Goal: Complete application form: Complete application form

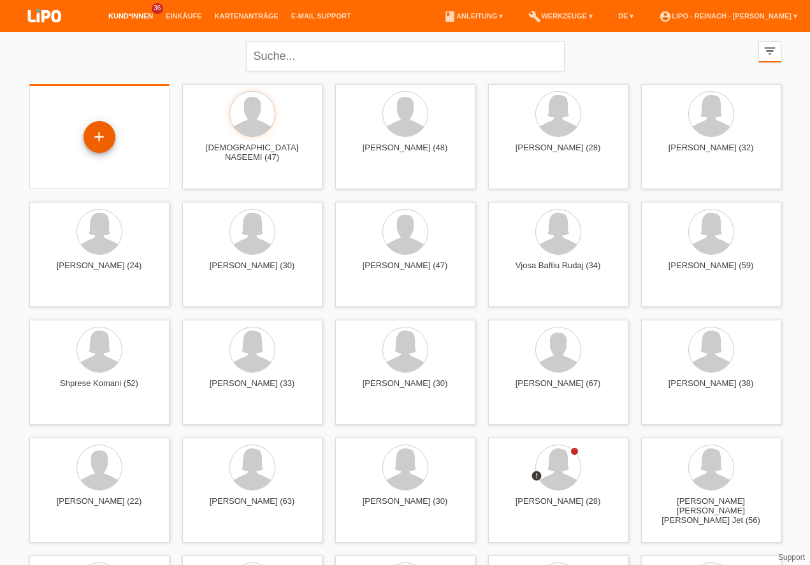
click at [99, 139] on div "+" at bounding box center [99, 137] width 31 height 22
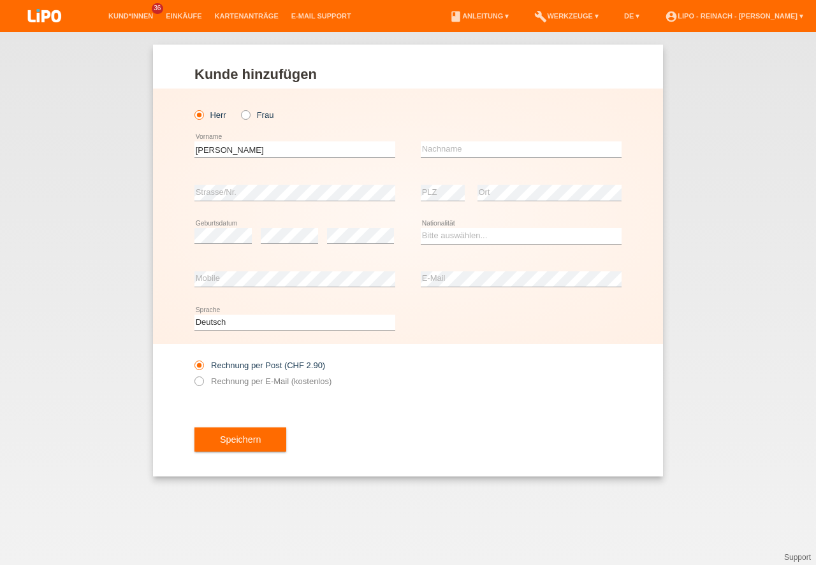
type input "[PERSON_NAME]"
click at [479, 149] on input "text" at bounding box center [521, 150] width 201 height 16
type input "Bufalino"
click at [444, 235] on select "Bitte auswählen... [GEOGRAPHIC_DATA] [GEOGRAPHIC_DATA] [GEOGRAPHIC_DATA] [GEOGR…" at bounding box center [521, 235] width 201 height 15
select select "IT"
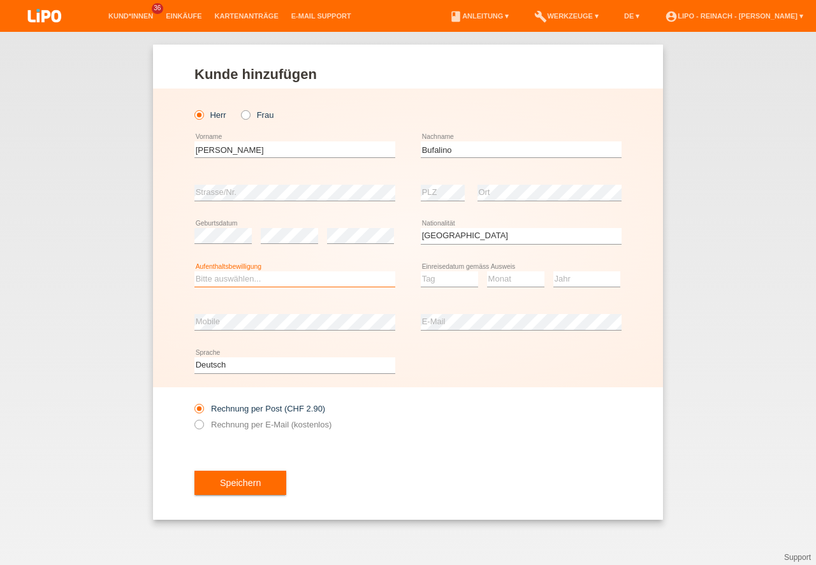
click at [222, 273] on select "Bitte auswählen... C B B - Flüchtlingsstatus Andere" at bounding box center [294, 279] width 201 height 15
select select "C"
click at [0, 0] on option "C" at bounding box center [0, 0] width 0 height 0
click at [444, 284] on select "Tag 01 02 03 04 05 06 07 08 09 10 11" at bounding box center [449, 279] width 57 height 15
select select "08"
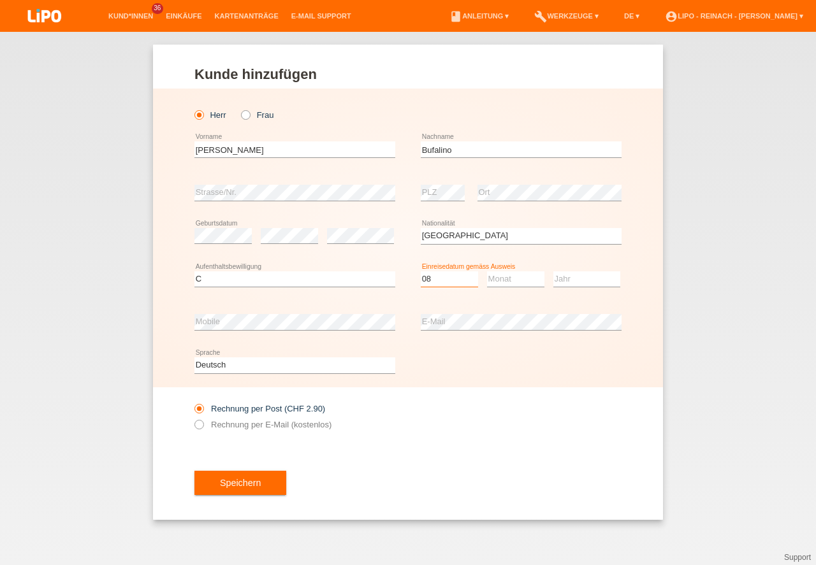
click at [0, 0] on option "08" at bounding box center [0, 0] width 0 height 0
click at [511, 281] on select "Monat 01 02 03 04 05 06 07 08 09 10 11" at bounding box center [515, 279] width 57 height 15
select select "09"
click at [0, 0] on option "09" at bounding box center [0, 0] width 0 height 0
click at [569, 280] on select "Jahr 2025 2024 2023 2022 2021 2020 2019 2018 2017 2016 2015 2014 2013 2012 2011…" at bounding box center [586, 279] width 67 height 15
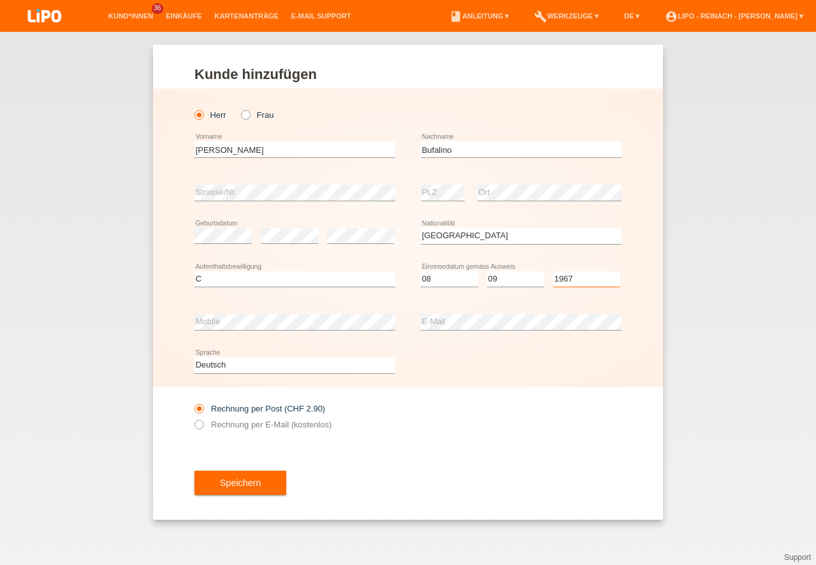
click at [570, 280] on select "Jahr 2025 2024 2023 2022 2021 2020 2019 2018 2017 2016 2015 2014 2013 2012 2011…" at bounding box center [586, 279] width 67 height 15
select select "1967"
click at [193, 418] on icon at bounding box center [193, 418] width 0 height 0
click at [196, 423] on input "Rechnung per E-Mail (kostenlos)" at bounding box center [198, 428] width 8 height 16
radio input "true"
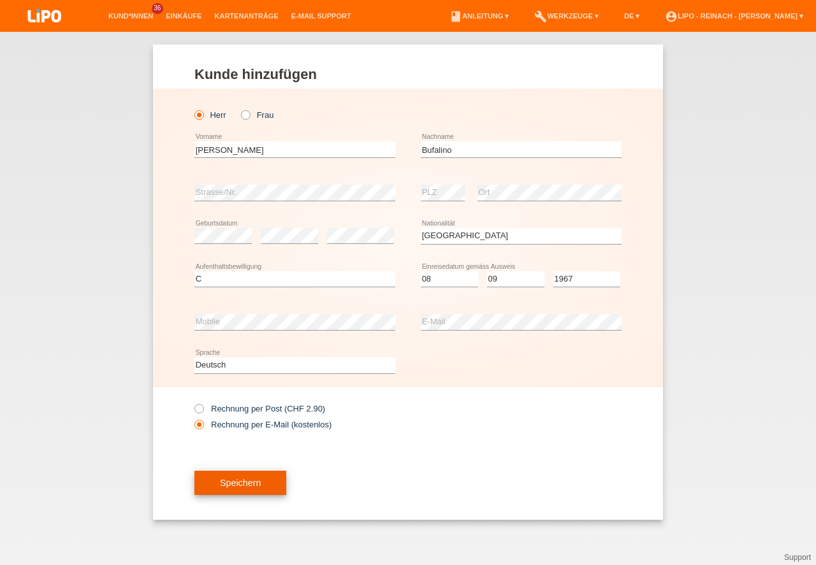
click at [265, 495] on button "Speichern" at bounding box center [240, 483] width 92 height 24
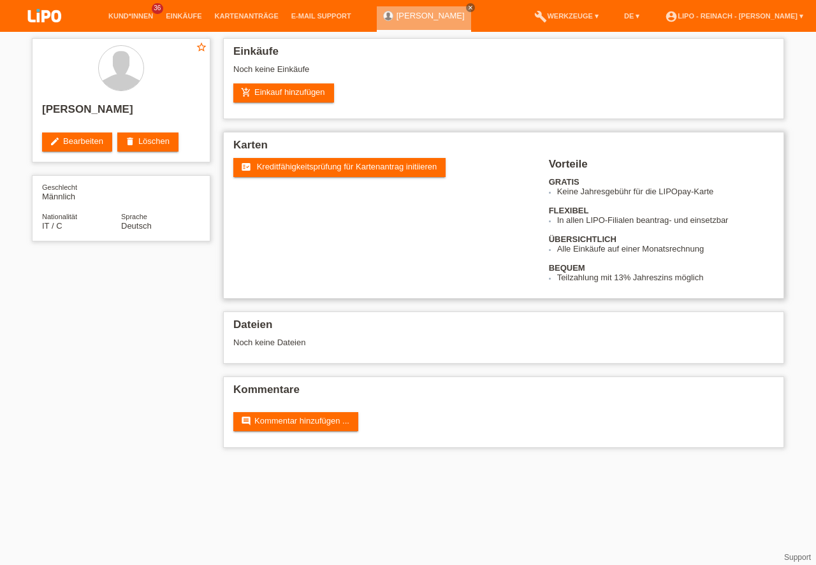
click at [361, 166] on span "Kreditfähigkeitsprüfung für Kartenantrag initiieren" at bounding box center [347, 167] width 180 height 10
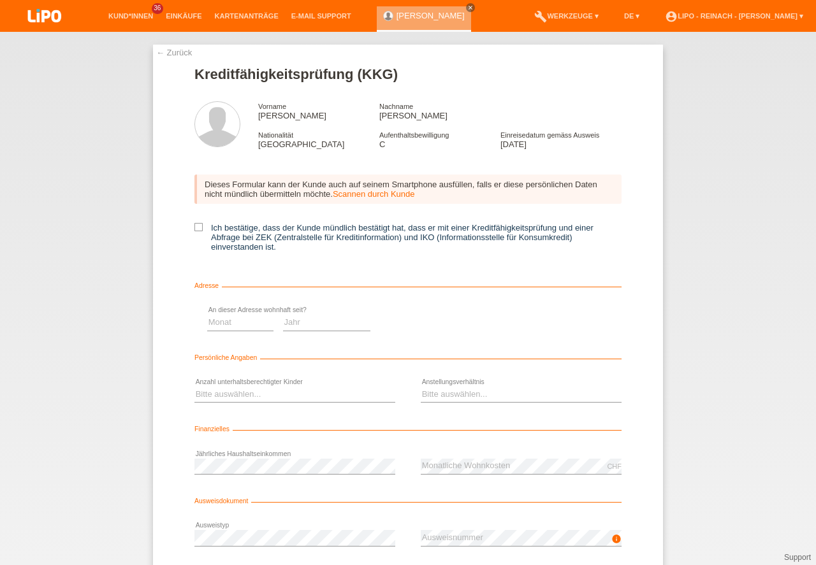
click at [196, 226] on icon at bounding box center [198, 227] width 8 height 8
click at [196, 226] on input "Ich bestätige, dass der Kunde mündlich bestätigt hat, dass er mit einer Kreditf…" at bounding box center [198, 227] width 8 height 8
checkbox input "true"
click at [456, 324] on select "Monat 01 02 03 04 05 06 07 08 09 10" at bounding box center [454, 322] width 66 height 15
select select "01"
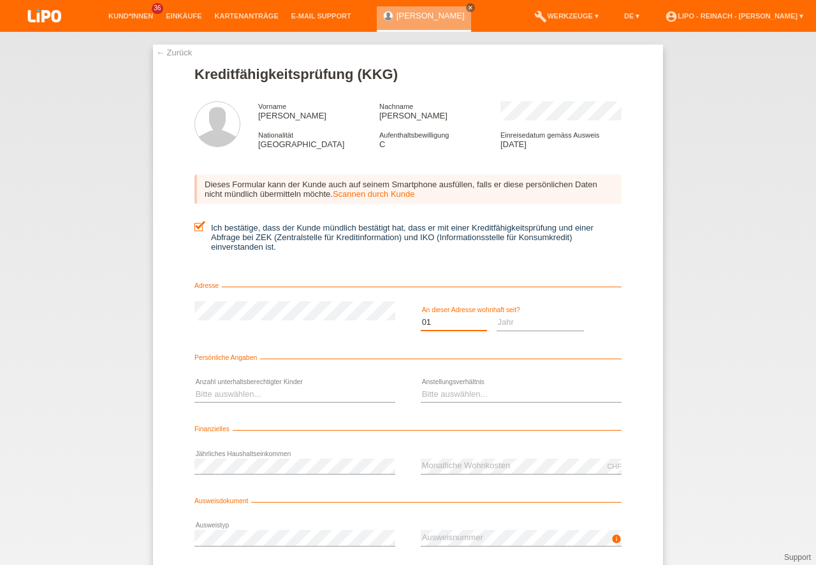
click at [0, 0] on option "01" at bounding box center [0, 0] width 0 height 0
click at [513, 321] on select "Jahr 2025 2024 2023 2022 2021 2020 2019 2018 2017 2016 2015 2014 2013 2012 2011…" at bounding box center [541, 322] width 88 height 15
click at [507, 319] on select "Jahr 2025 2024 2023 2022 2021 2020 2019 2018 2017 2016 2015 2014 2013 2012 2011…" at bounding box center [541, 322] width 88 height 15
select select "2010"
click at [224, 395] on select "Bitte auswählen... 0 1 2 3 4 5 6 7 8 9" at bounding box center [294, 394] width 201 height 15
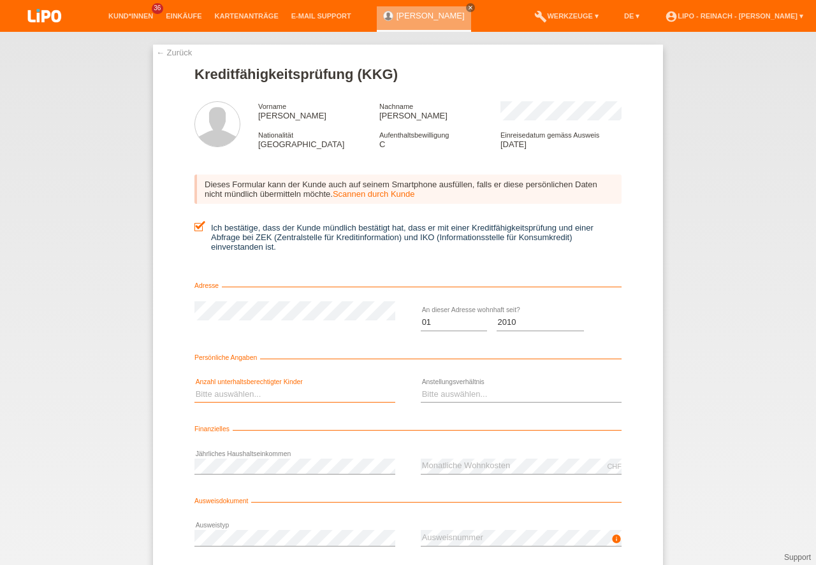
select select "0"
click at [0, 0] on option "0" at bounding box center [0, 0] width 0 height 0
click at [436, 400] on select "Bitte auswählen... Unbefristet Befristet Lehrling/Student Pensioniert Nicht arb…" at bounding box center [521, 394] width 201 height 15
click at [0, 0] on option "Bitte auswählen..." at bounding box center [0, 0] width 0 height 0
select select "UNLIMITED"
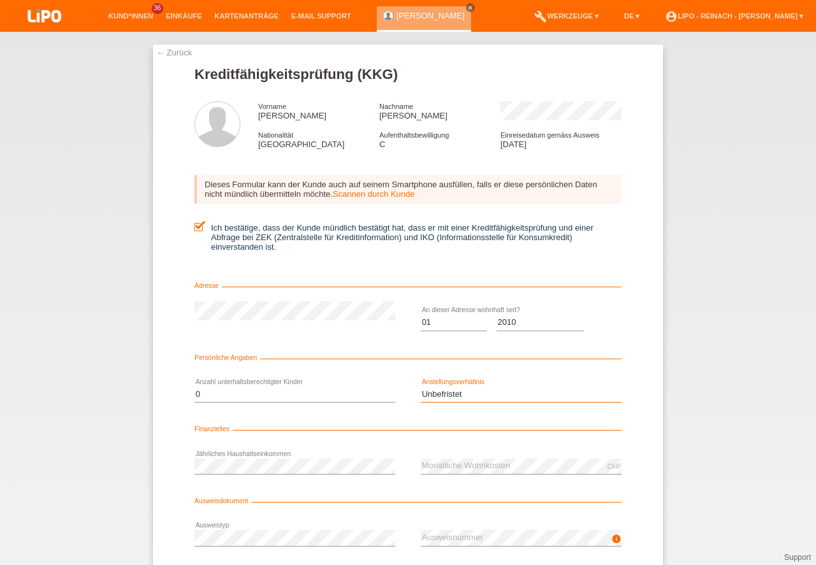
click at [0, 0] on option "Unbefristet" at bounding box center [0, 0] width 0 height 0
click at [267, 474] on icon at bounding box center [294, 474] width 201 height 1
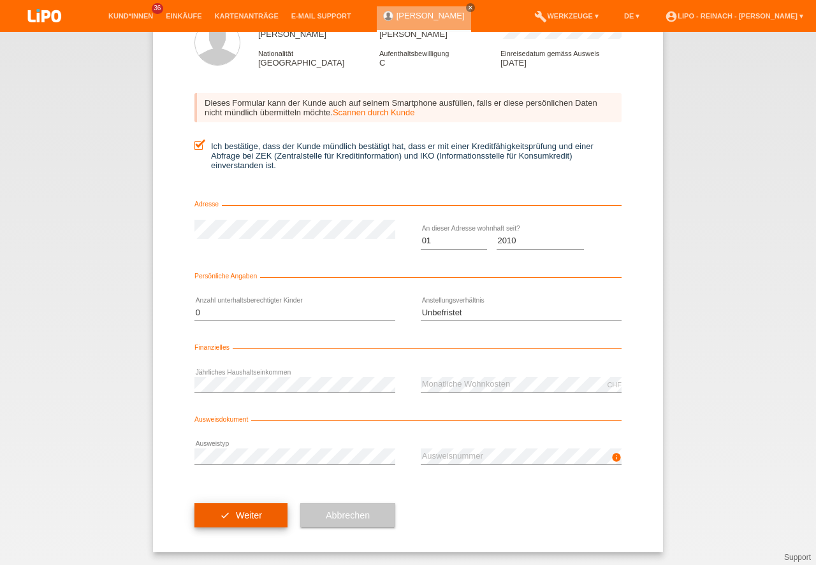
click at [270, 524] on button "check Weiter" at bounding box center [240, 516] width 93 height 24
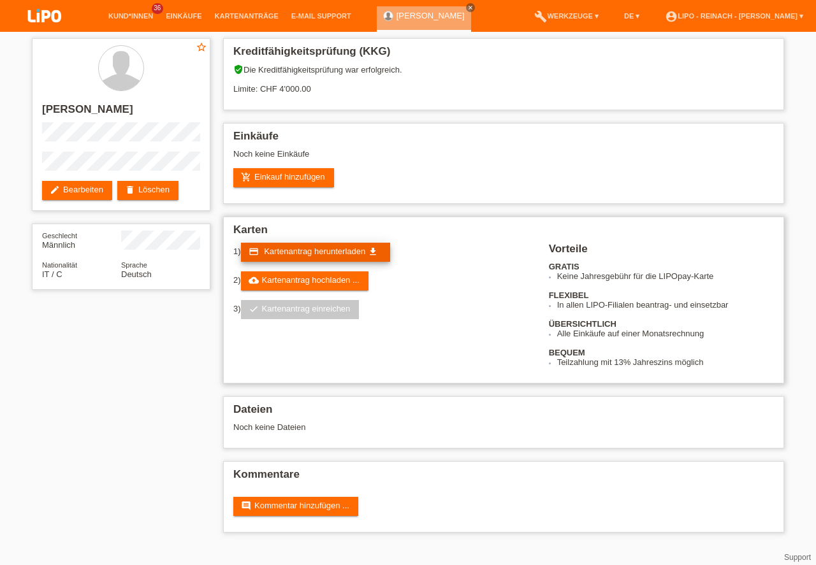
click at [296, 251] on span "Kartenantrag herunterladen" at bounding box center [314, 252] width 101 height 10
click at [808, 170] on div "star_border Angelo Bufalino edit Bearbeiten delete Löschen Geschlecht Männlich …" at bounding box center [408, 289] width 816 height 514
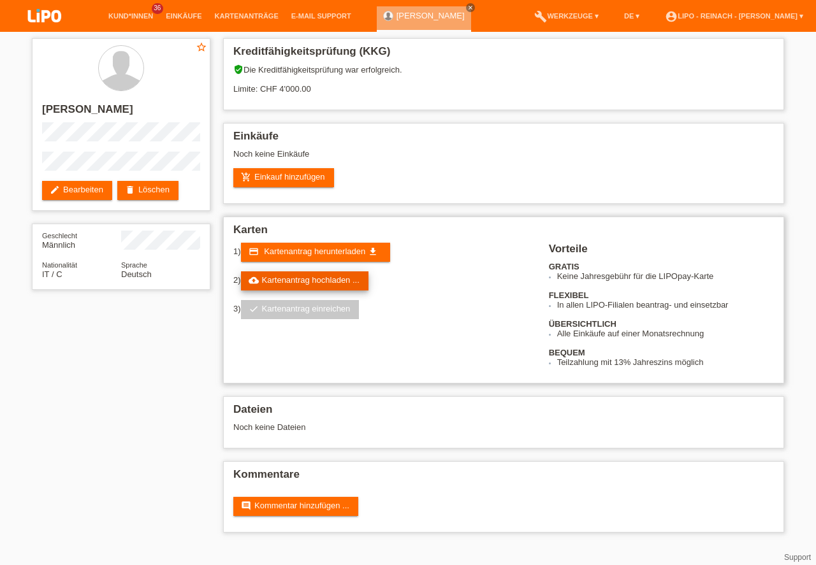
click at [289, 279] on link "cloud_upload Kartenantrag hochladen ..." at bounding box center [304, 281] width 127 height 19
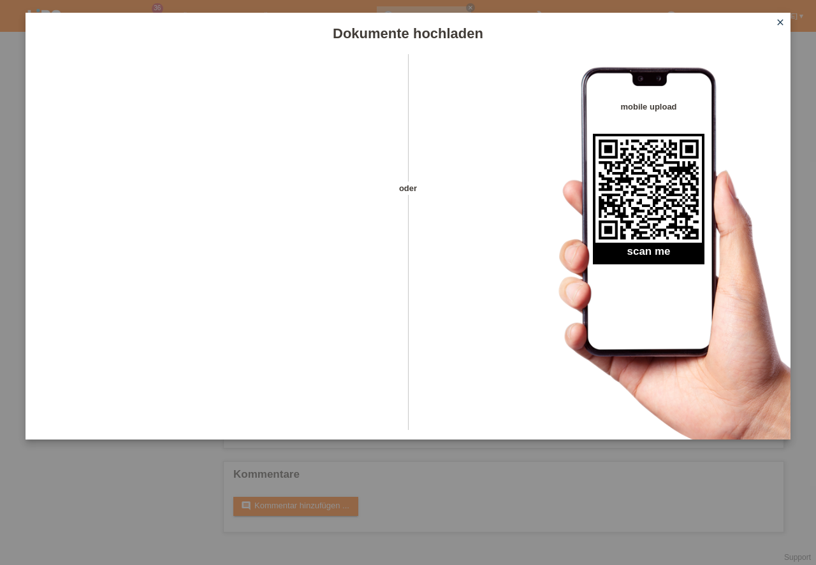
click at [781, 20] on icon "close" at bounding box center [780, 22] width 10 height 10
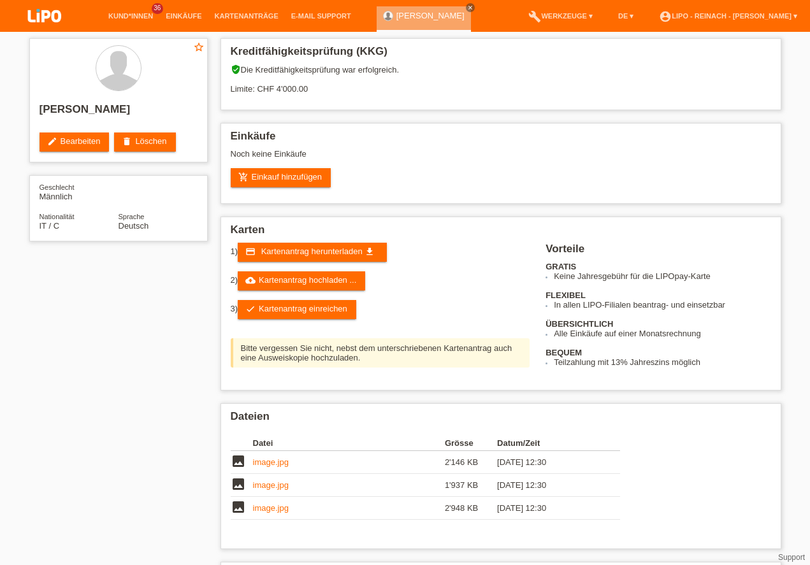
click at [310, 313] on link "check Kartenantrag einreichen" at bounding box center [297, 309] width 119 height 19
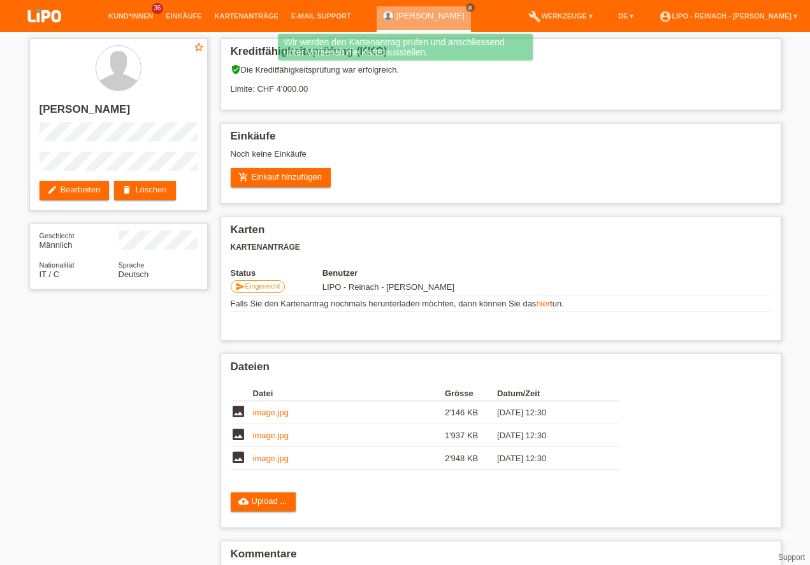
click at [722, 17] on link "account_circle LIPO - Reinach - [PERSON_NAME] ▾" at bounding box center [728, 16] width 151 height 8
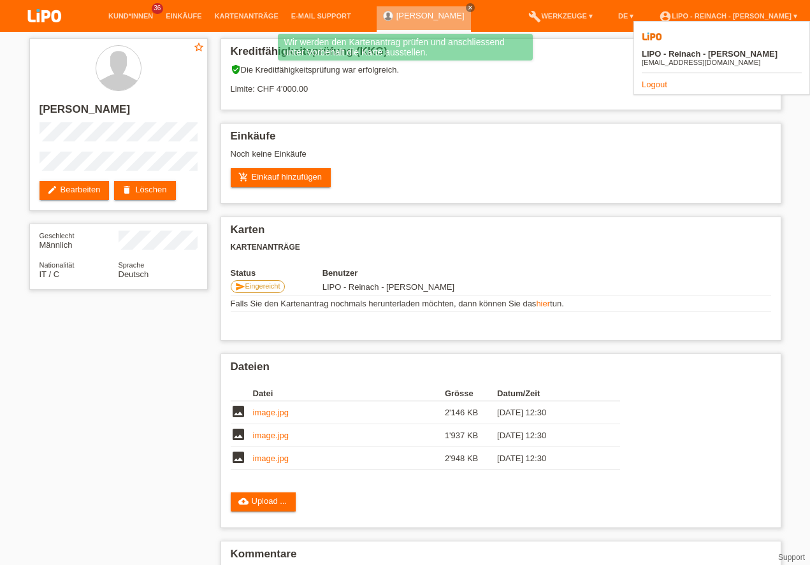
click at [48, 11] on img at bounding box center [45, 17] width 64 height 34
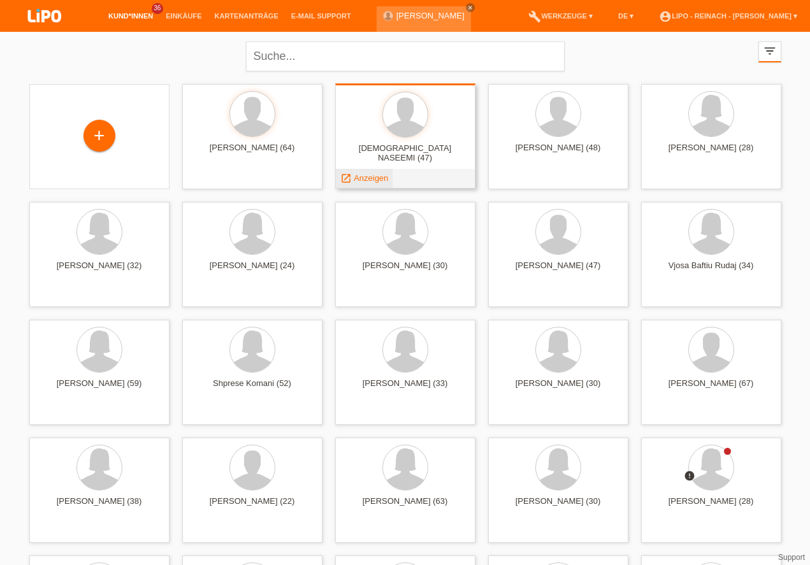
click at [370, 178] on span "Anzeigen" at bounding box center [371, 178] width 34 height 10
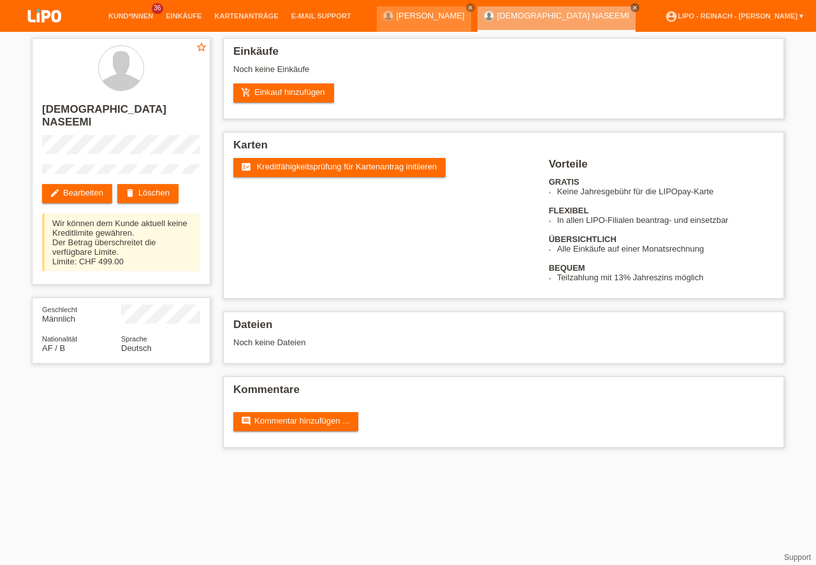
click at [45, 13] on img at bounding box center [45, 17] width 64 height 34
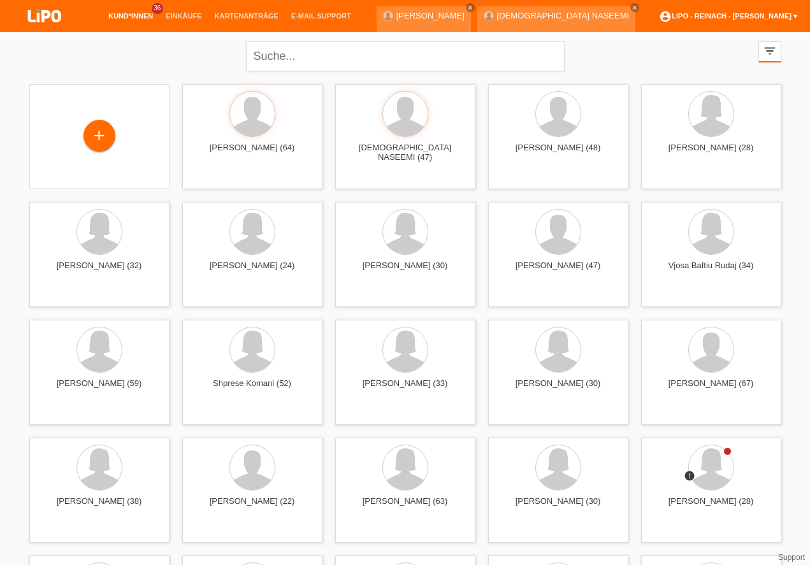
click at [722, 16] on link "account_circle LIPO - Reinach - [PERSON_NAME] ▾" at bounding box center [728, 16] width 151 height 8
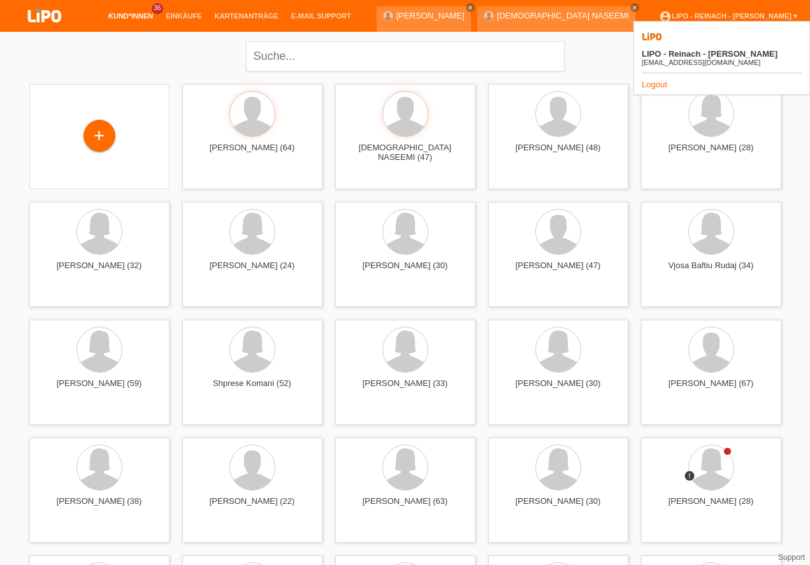
click at [655, 80] on link "Logout" at bounding box center [654, 85] width 25 height 10
